Goal: Information Seeking & Learning: Learn about a topic

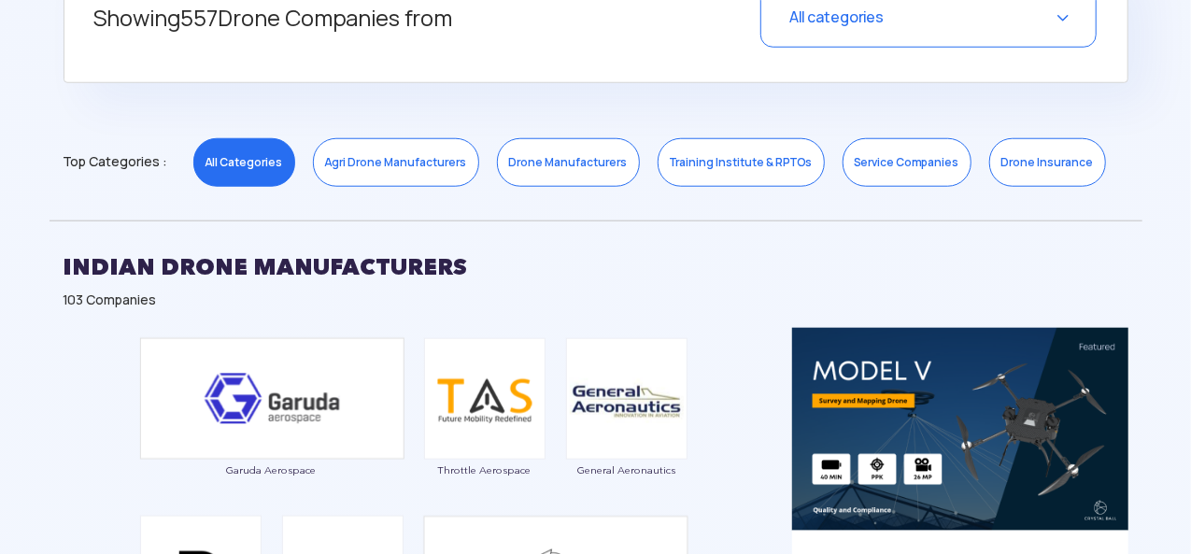
scroll to position [747, 0]
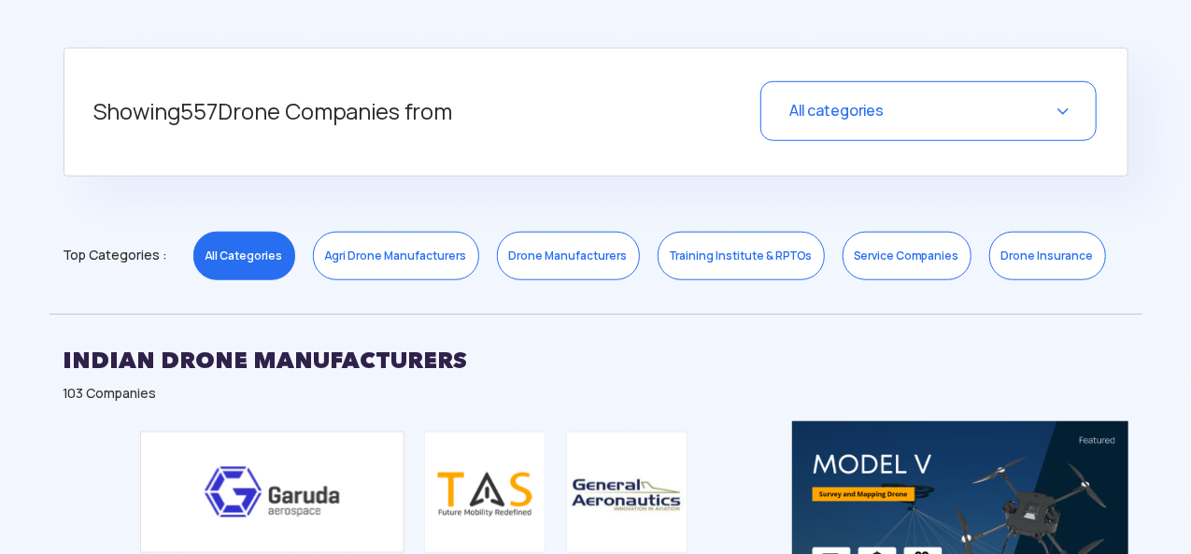
click at [936, 123] on div "All categories" at bounding box center [928, 111] width 336 height 60
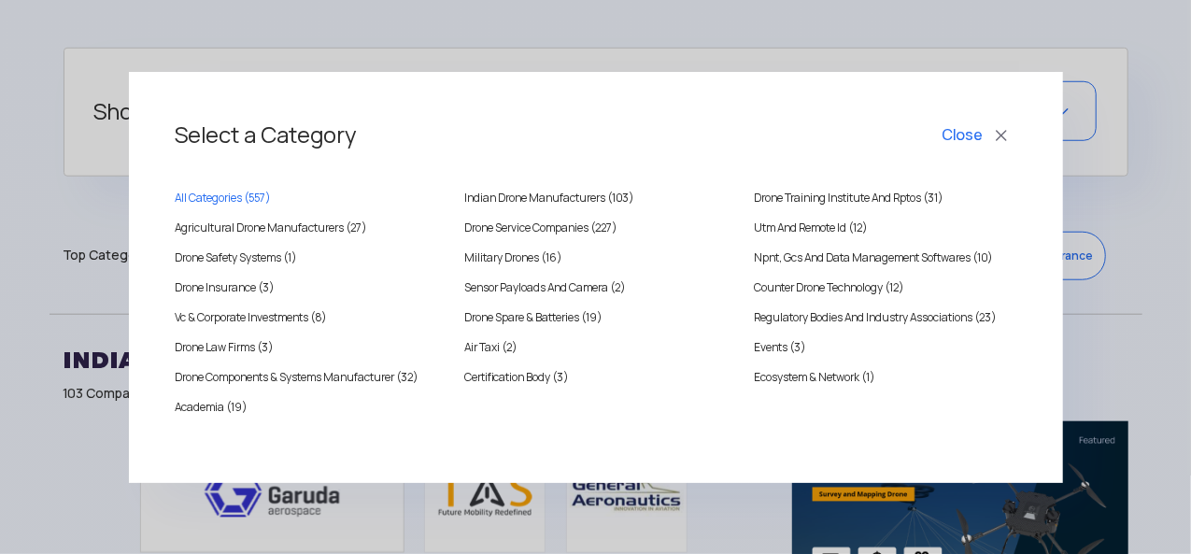
click at [994, 46] on div "Select a Category Close All Categories ( 557 ) Indian Drone Manufacturers (103)…" at bounding box center [595, 277] width 1191 height 554
click at [1007, 140] on button "Close" at bounding box center [976, 136] width 77 height 32
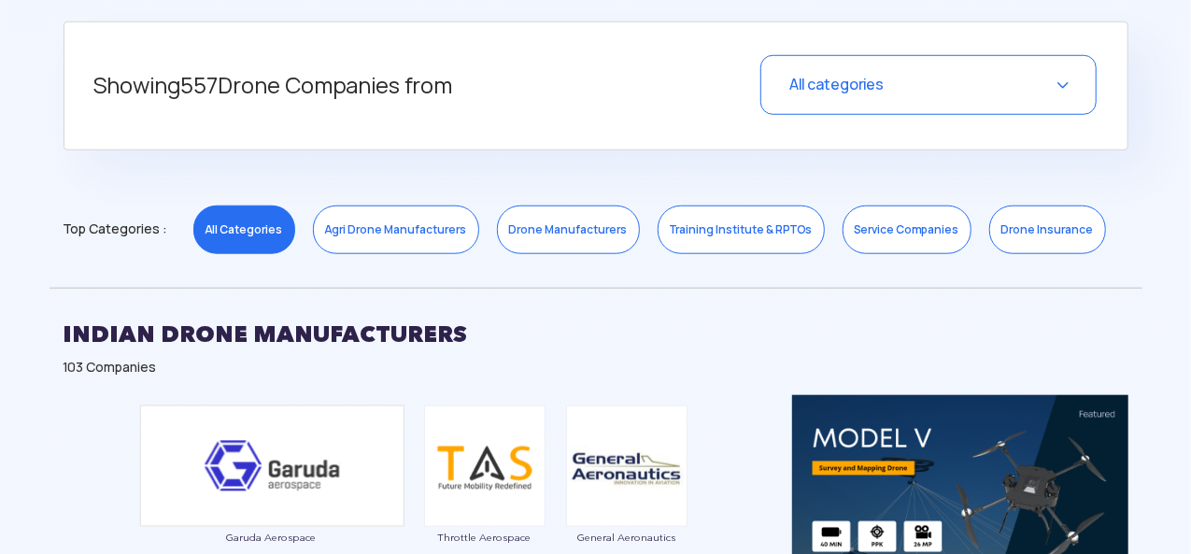
scroll to position [840, 0]
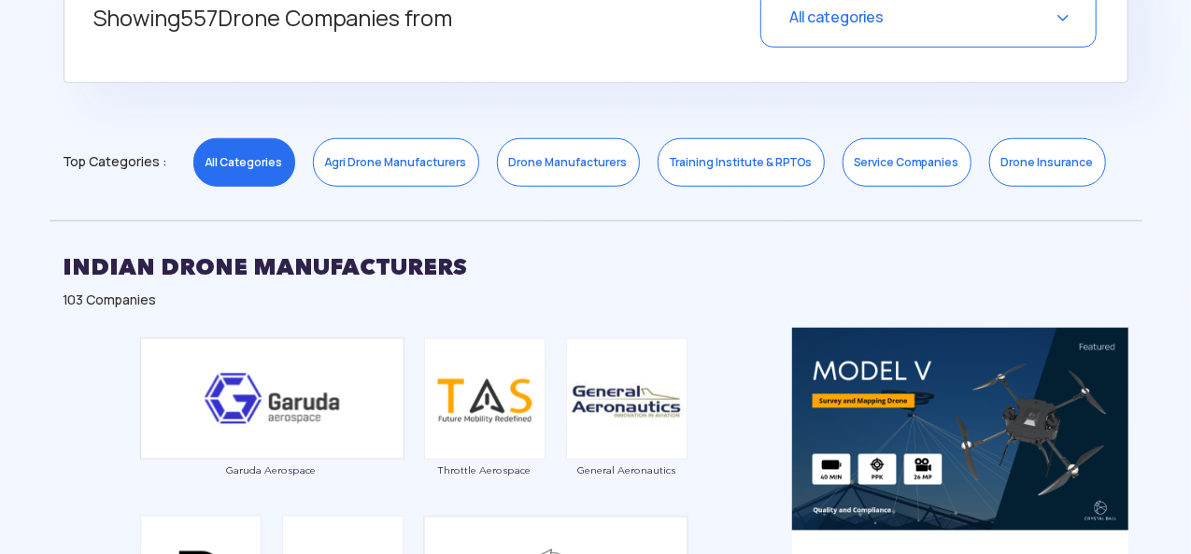
click at [518, 160] on link "Drone Manufacturers" at bounding box center [568, 162] width 143 height 49
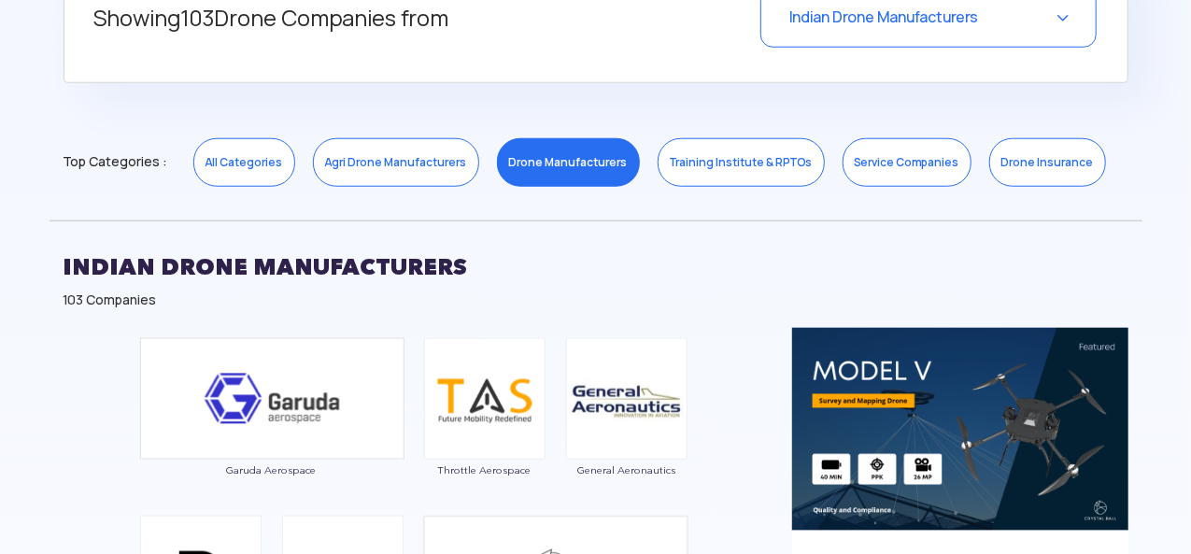
click at [399, 162] on link "Agri Drone Manufacturers" at bounding box center [396, 162] width 166 height 49
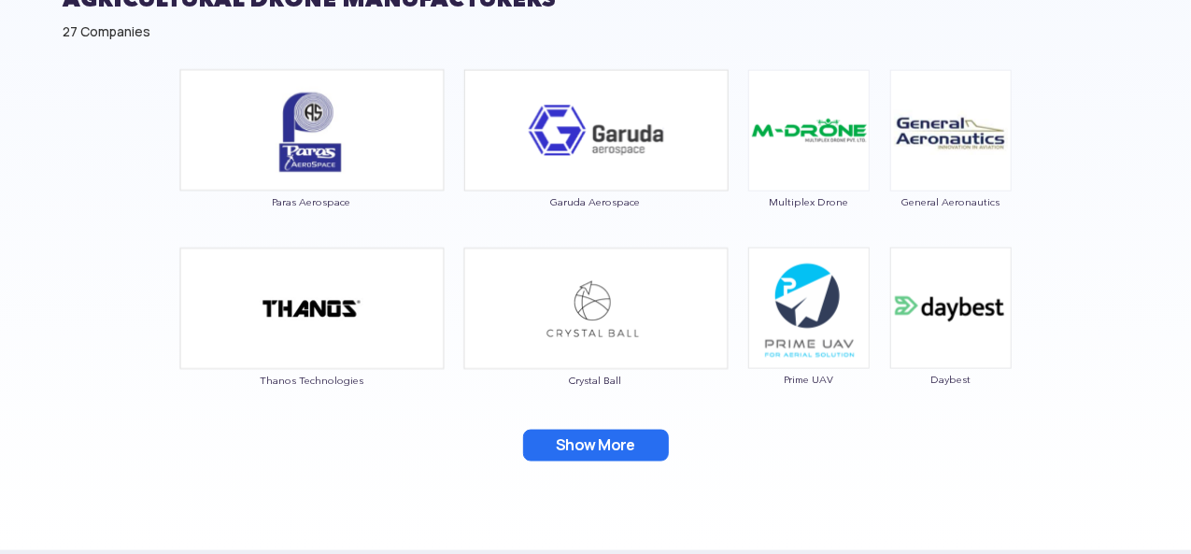
scroll to position [1120, 0]
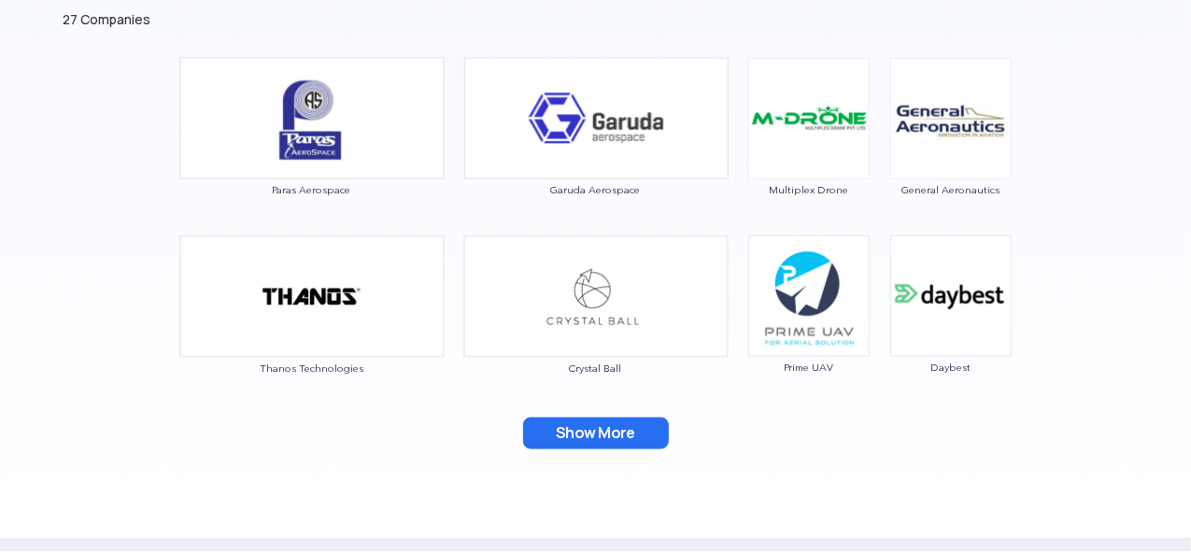
click at [651, 439] on button "Show More" at bounding box center [596, 433] width 146 height 32
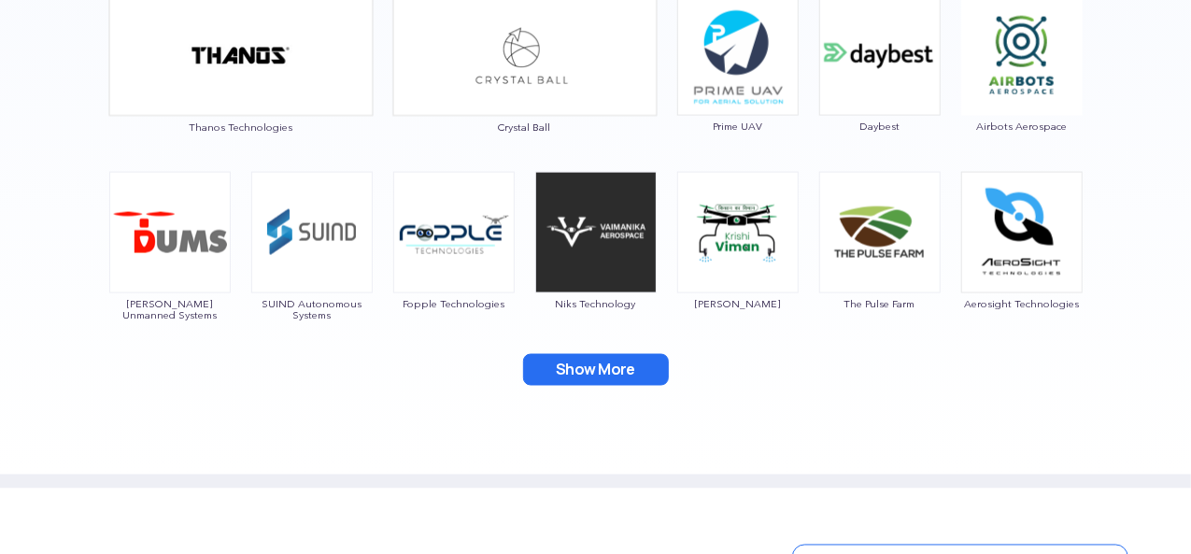
scroll to position [1401, 0]
